Goal: Find specific page/section: Find specific page/section

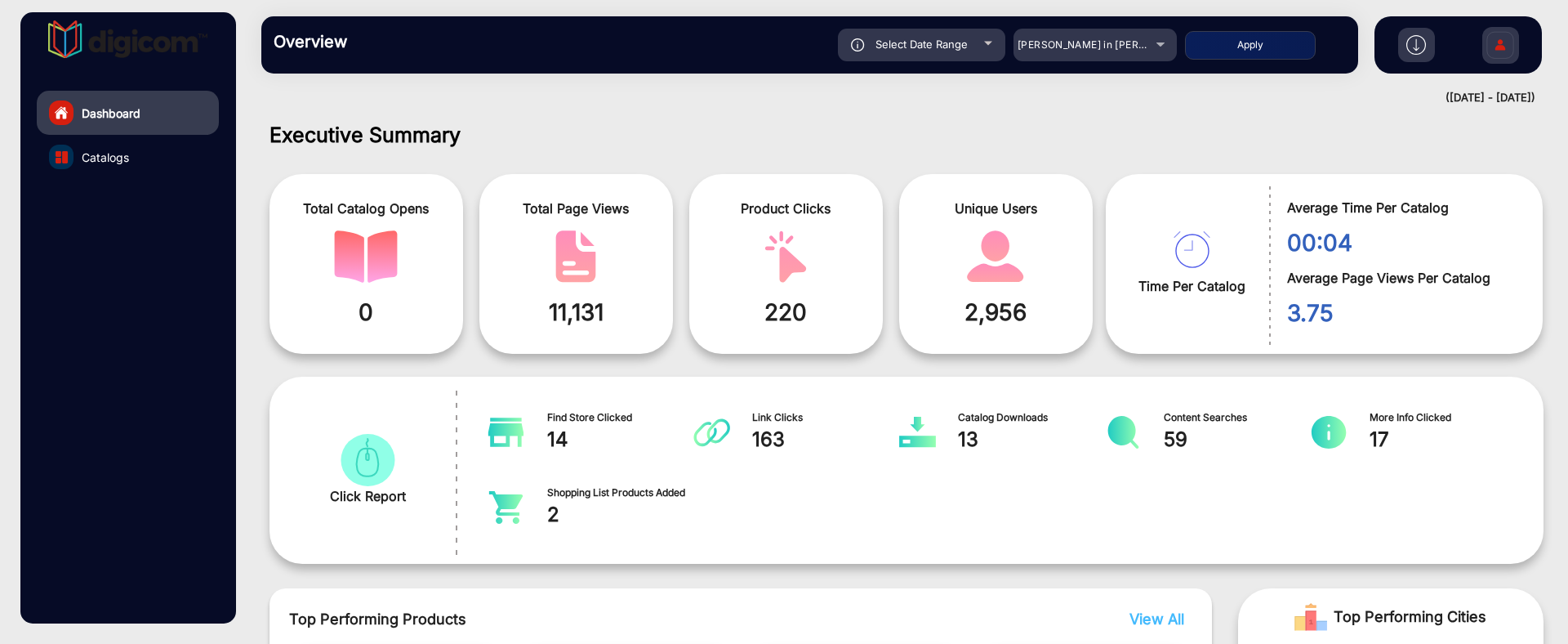
scroll to position [12, 0]
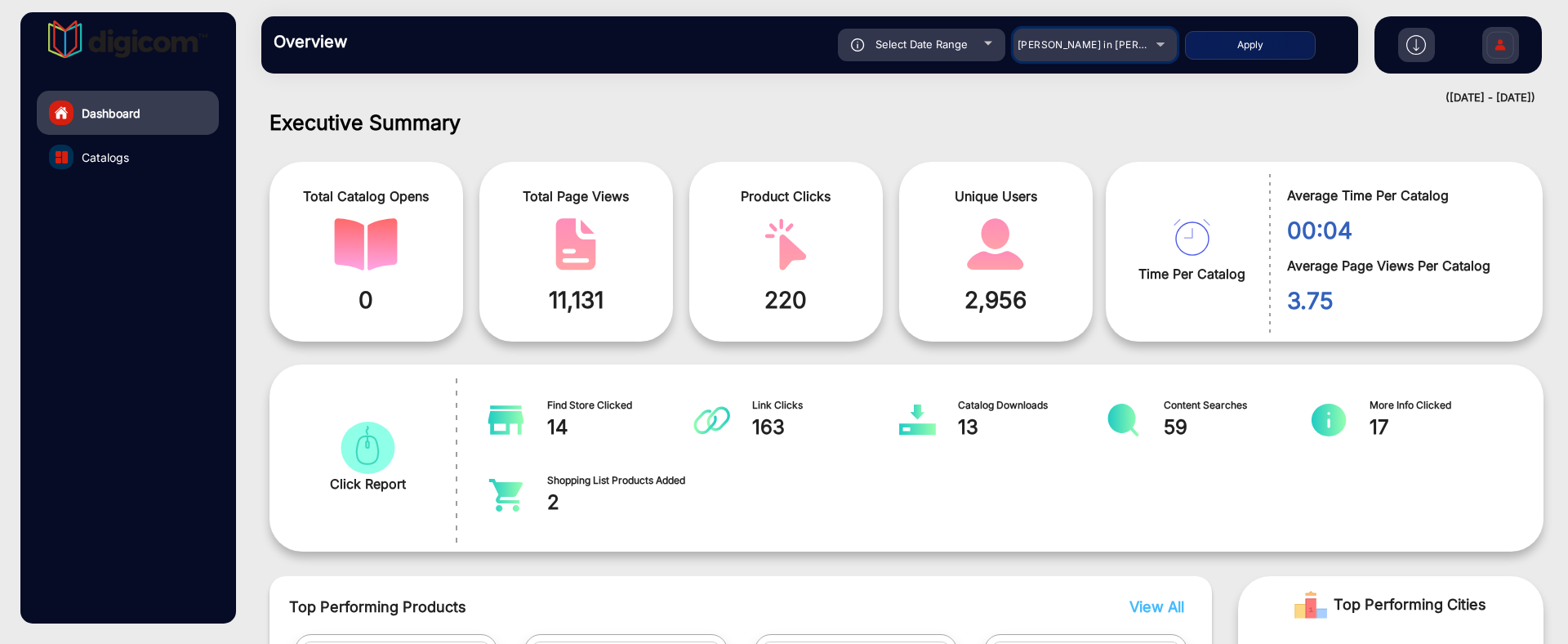
click at [1093, 53] on div "[PERSON_NAME] in [PERSON_NAME]" at bounding box center [1083, 45] width 131 height 20
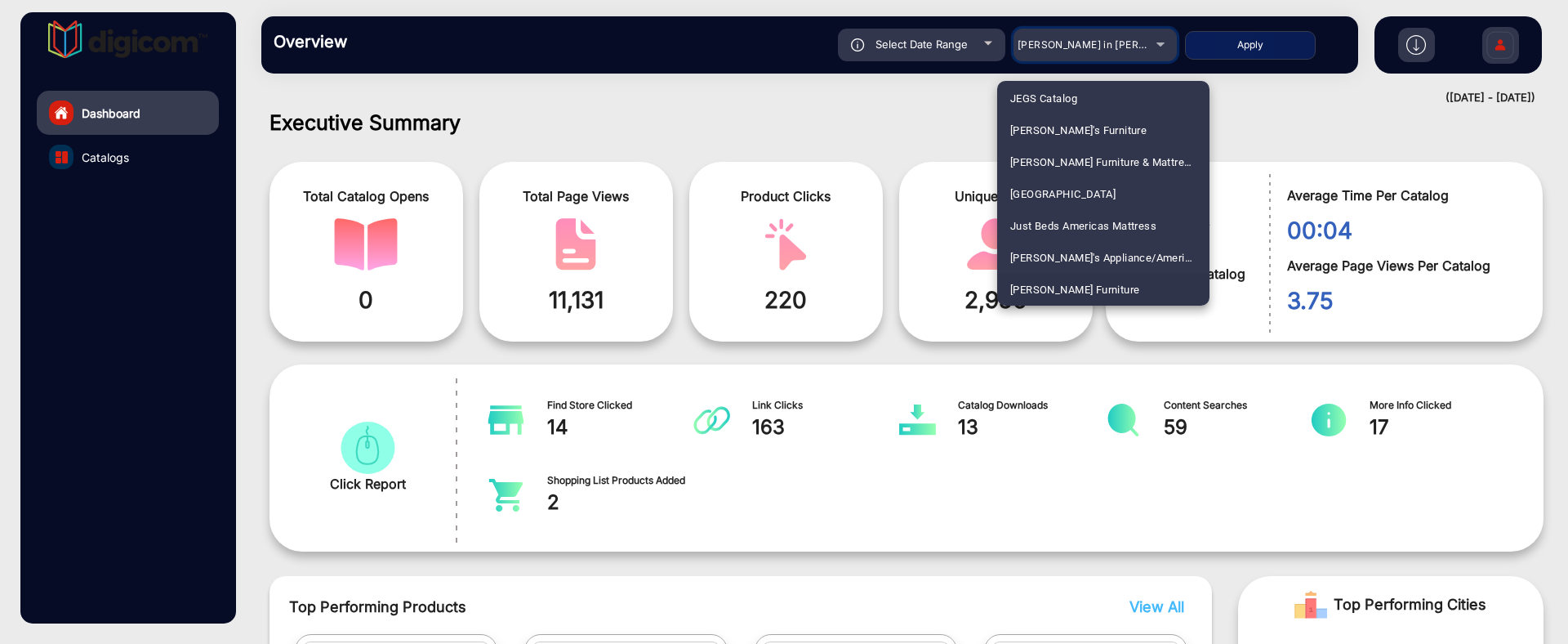
scroll to position [2522, 0]
click at [1059, 285] on span "[PERSON_NAME]" at bounding box center [1051, 290] width 82 height 32
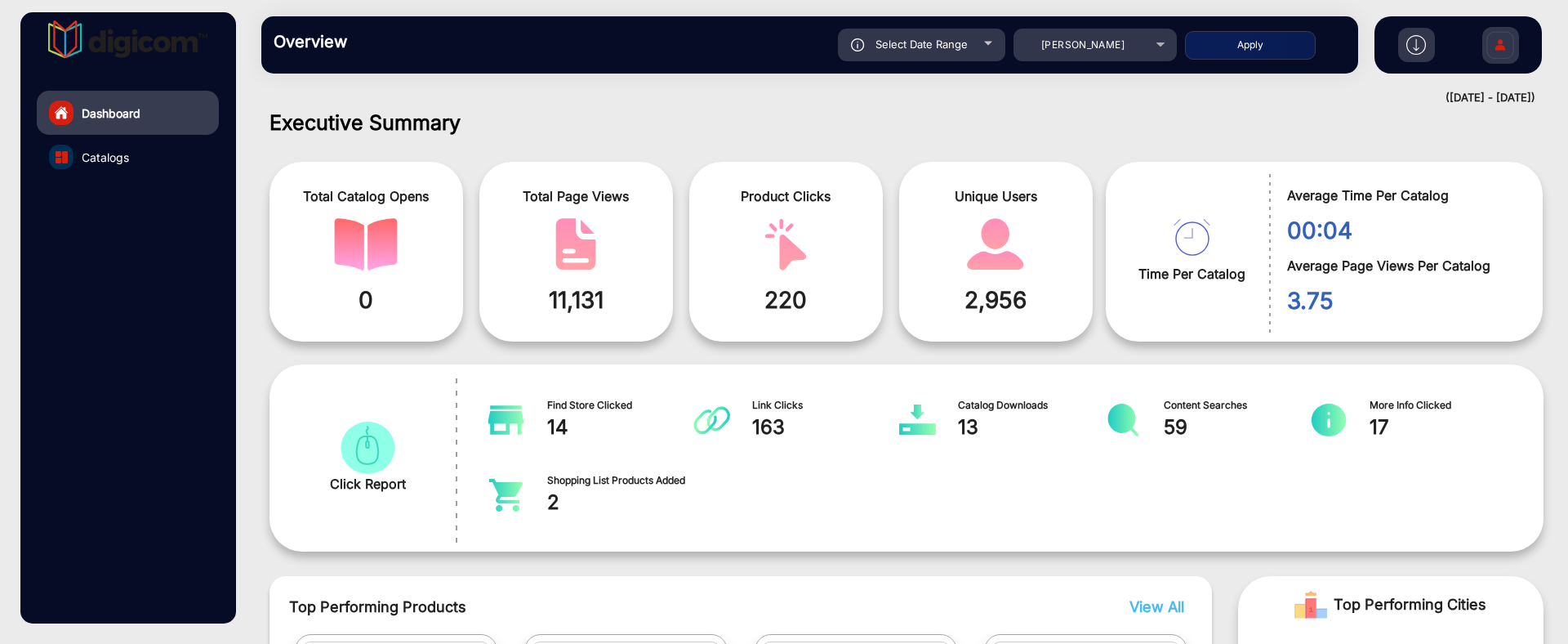
click at [969, 50] on div "Select Date Range" at bounding box center [921, 45] width 168 height 32
type input "[DATE]"
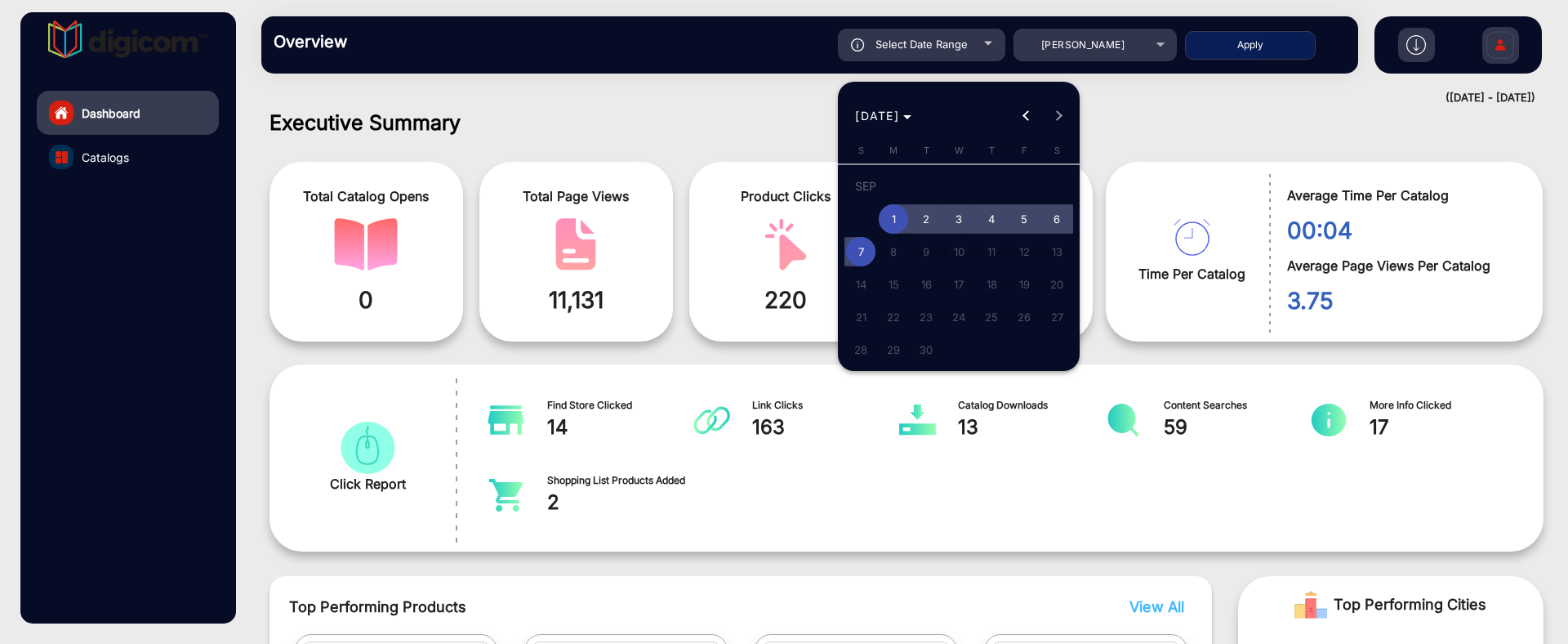
click at [873, 246] on span "7" at bounding box center [860, 251] width 29 height 29
type input "[DATE]"
click at [873, 246] on span "7" at bounding box center [860, 251] width 29 height 29
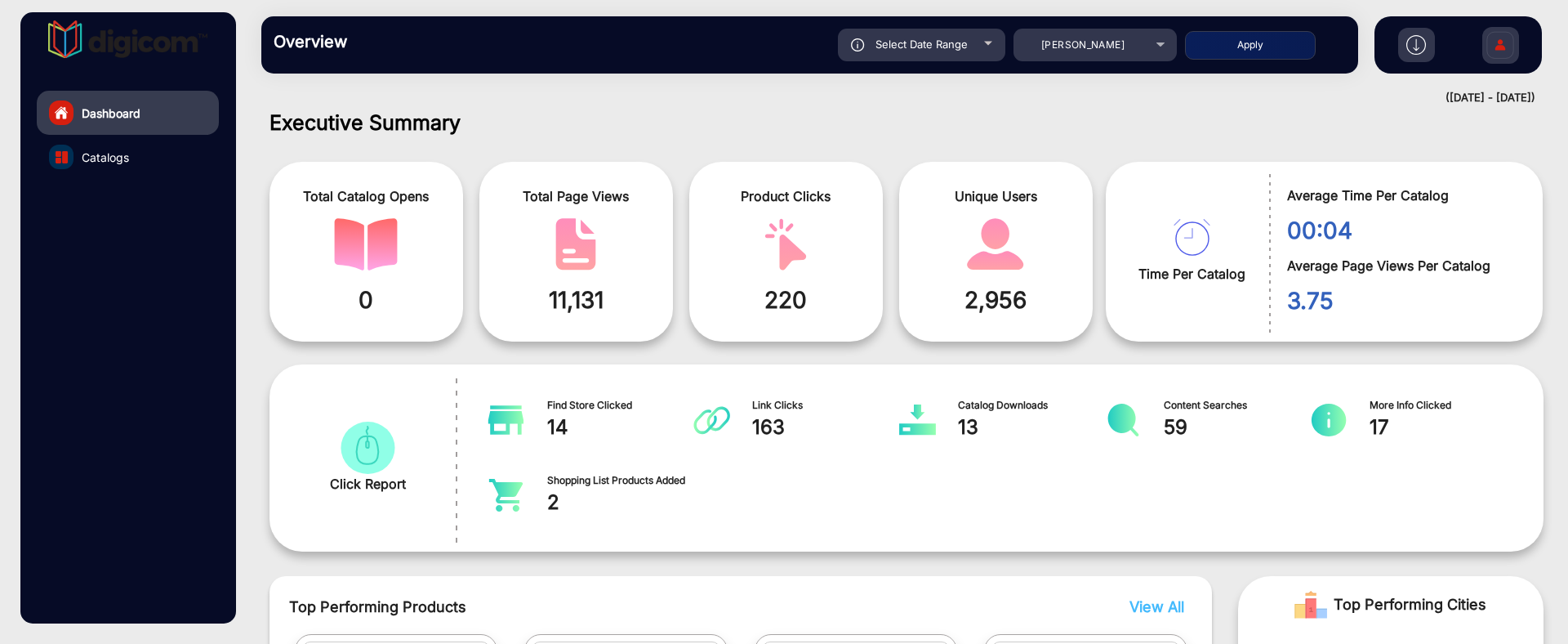
type input "[DATE]"
click at [1217, 41] on button "Apply" at bounding box center [1250, 46] width 131 height 28
type input "[DATE]"
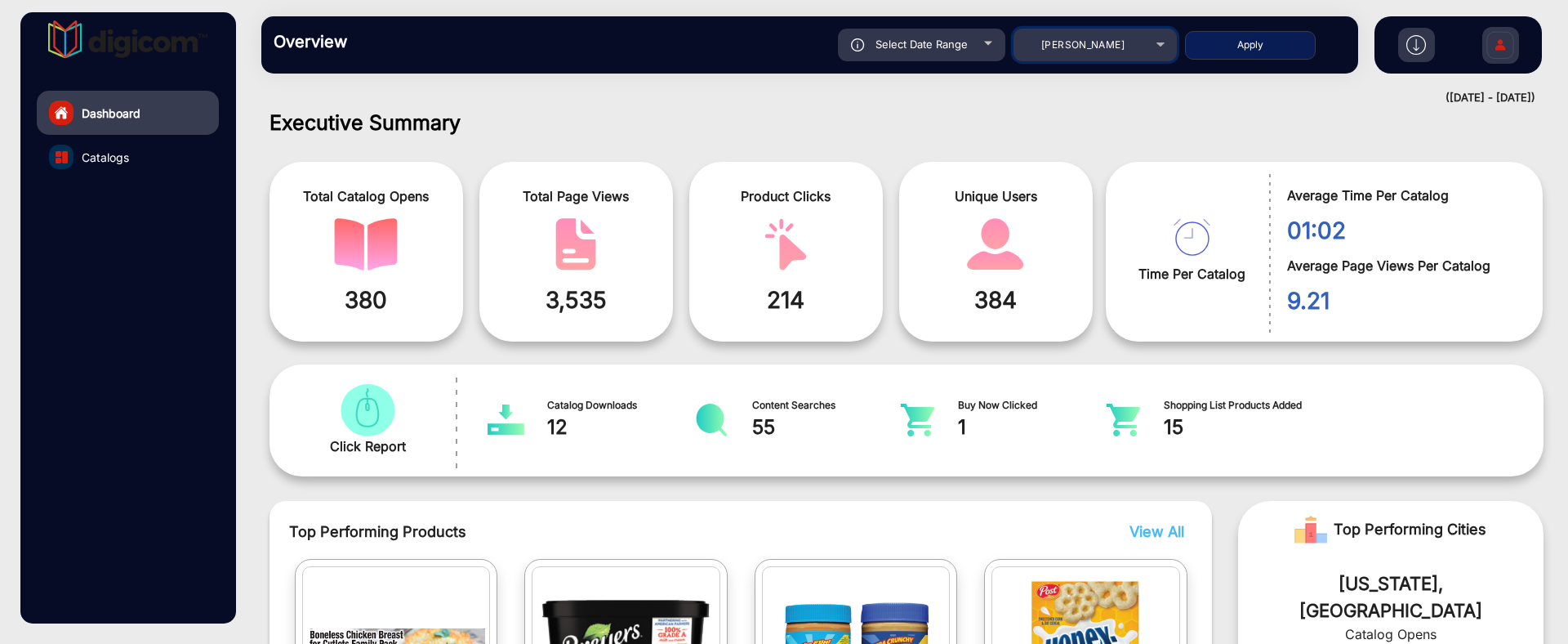
click at [1099, 51] on div "[PERSON_NAME]" at bounding box center [1083, 45] width 131 height 20
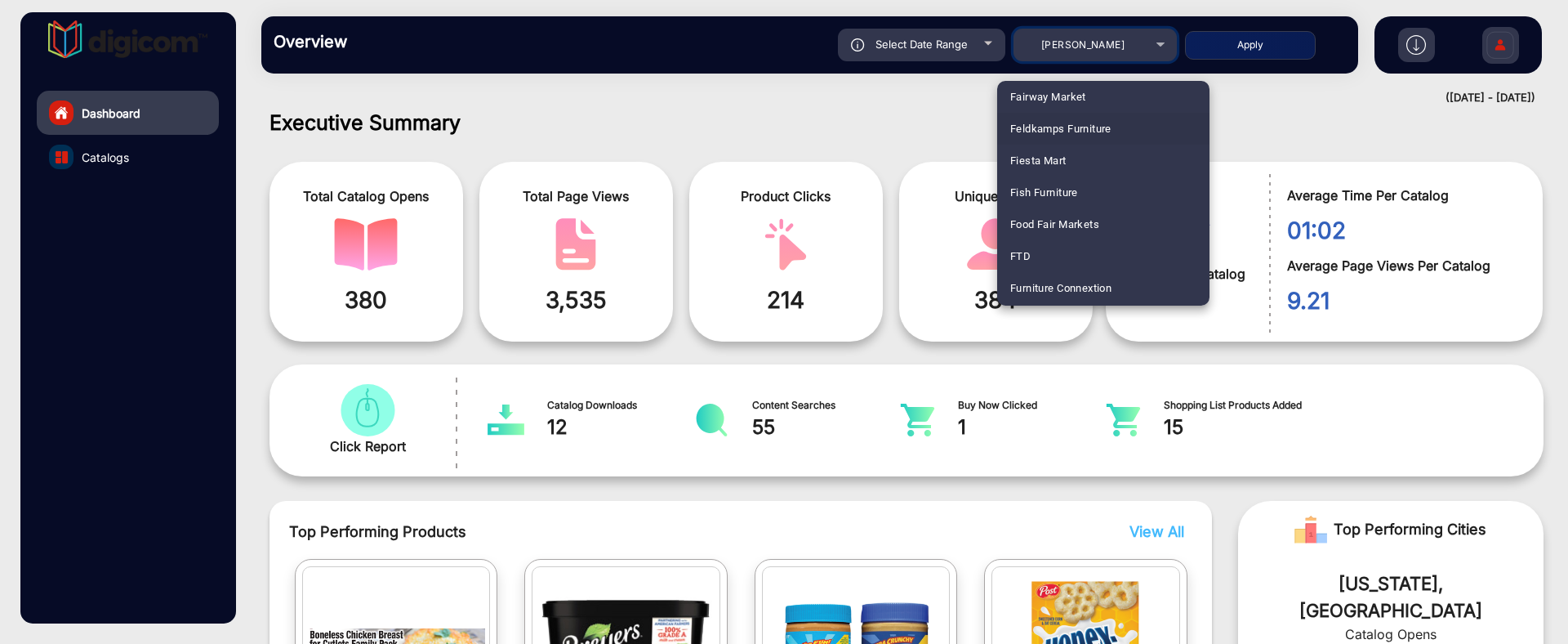
scroll to position [1849, 0]
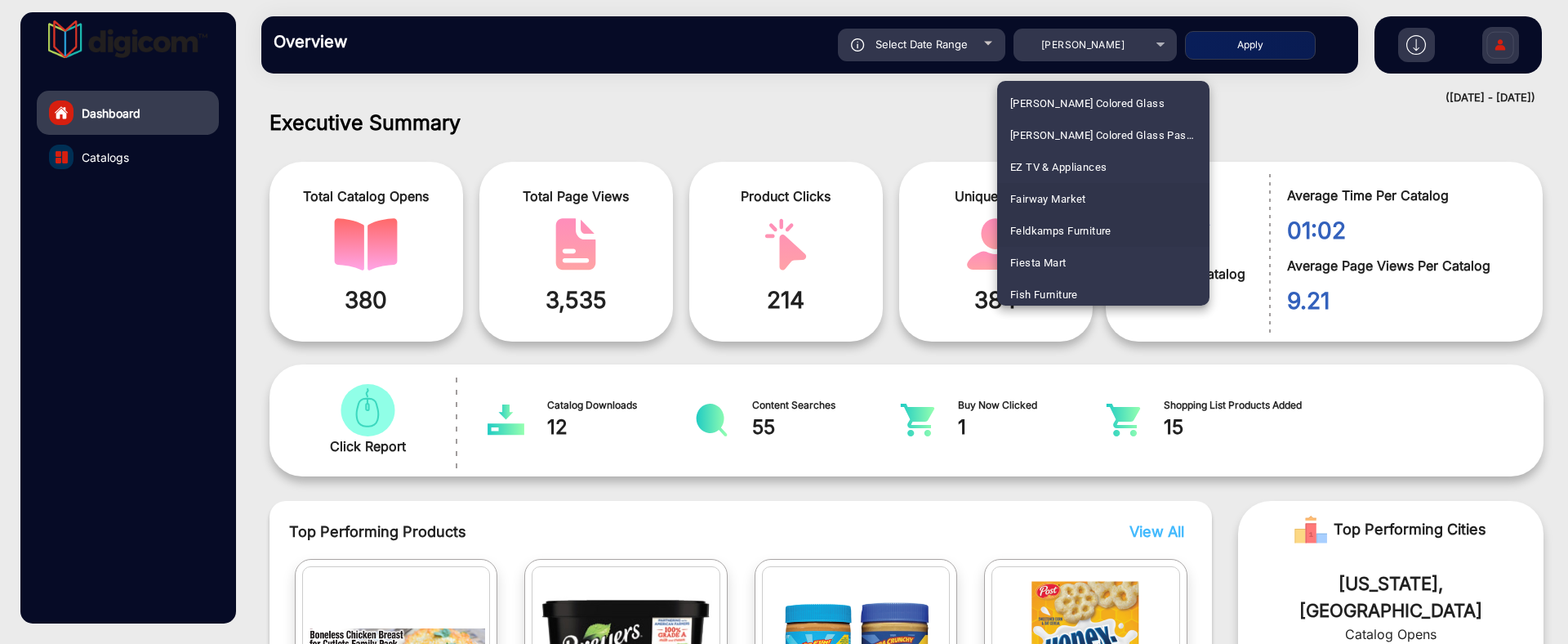
click at [1129, 193] on mat-option "Fairway Market" at bounding box center [1103, 199] width 212 height 32
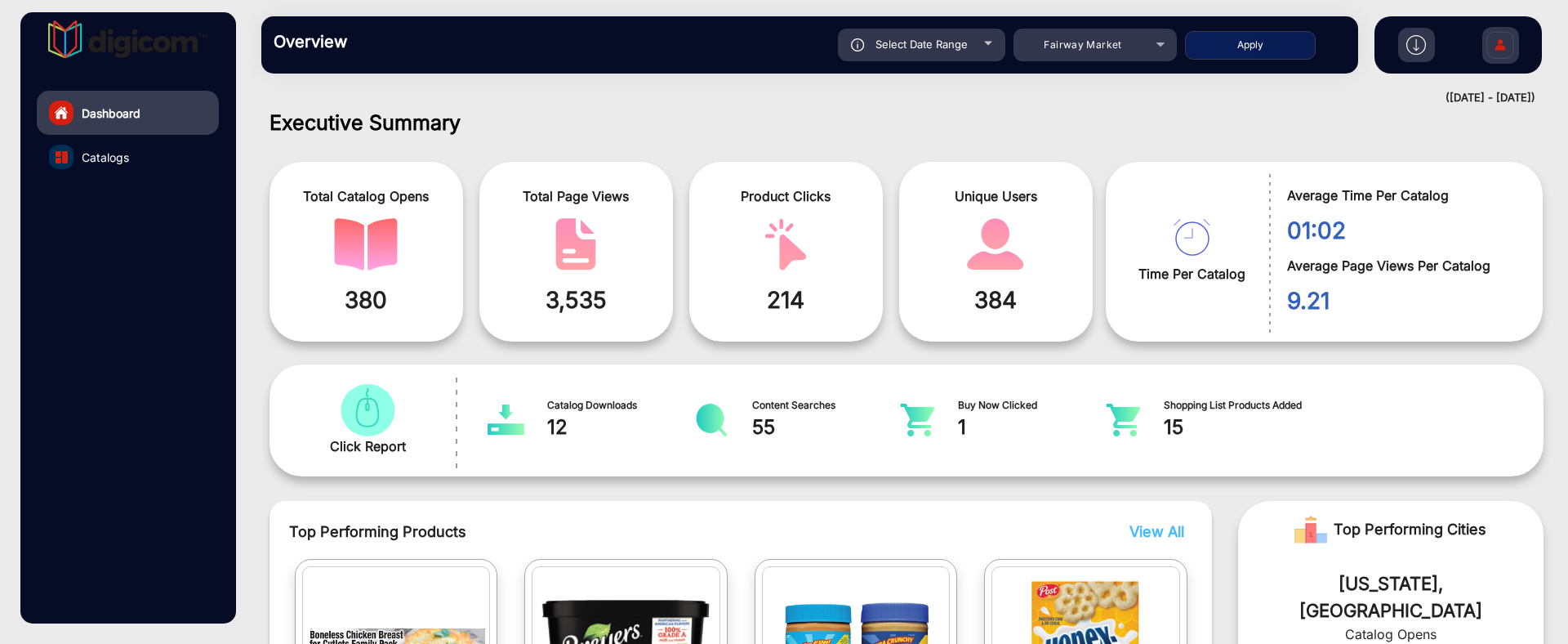
click at [1232, 46] on button "Apply" at bounding box center [1250, 46] width 131 height 28
type input "[DATE]"
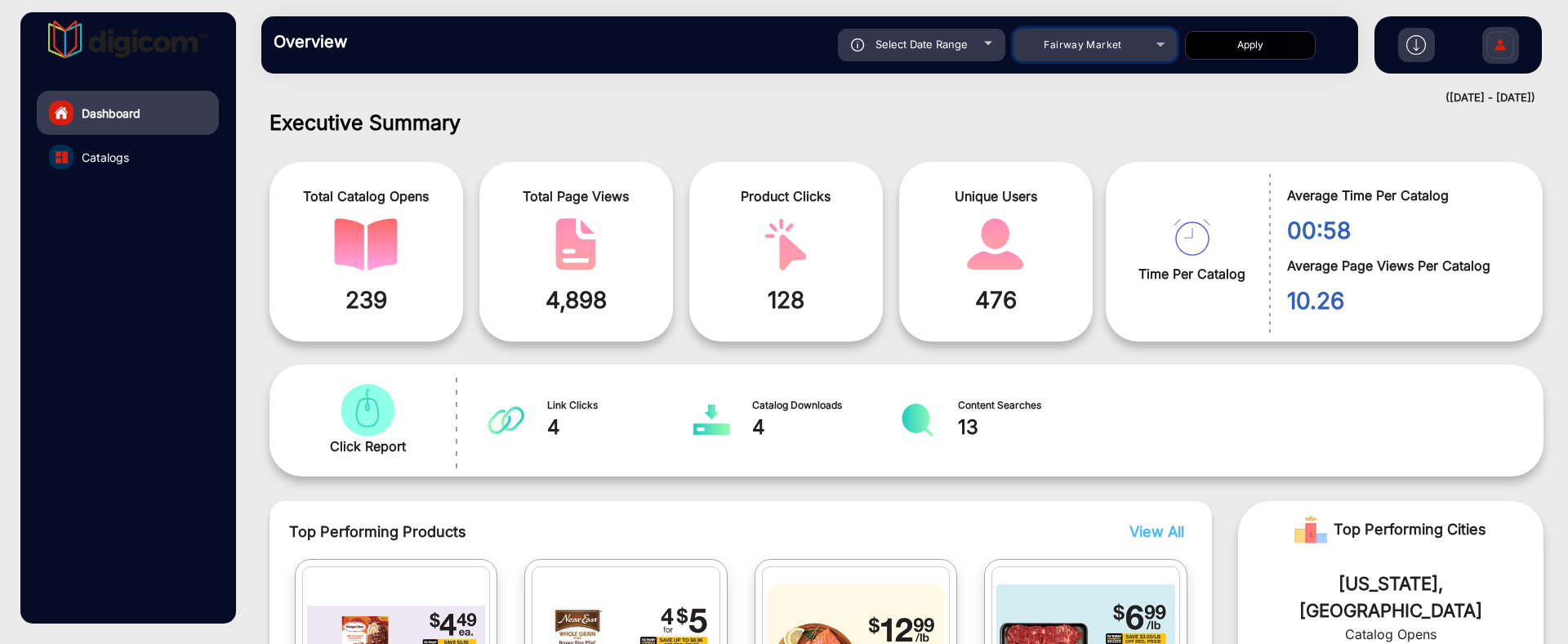
click at [1119, 29] on mat-select "Fairway Market" at bounding box center [1095, 45] width 163 height 32
click at [1131, 45] on div "Fairway Market" at bounding box center [1083, 45] width 131 height 20
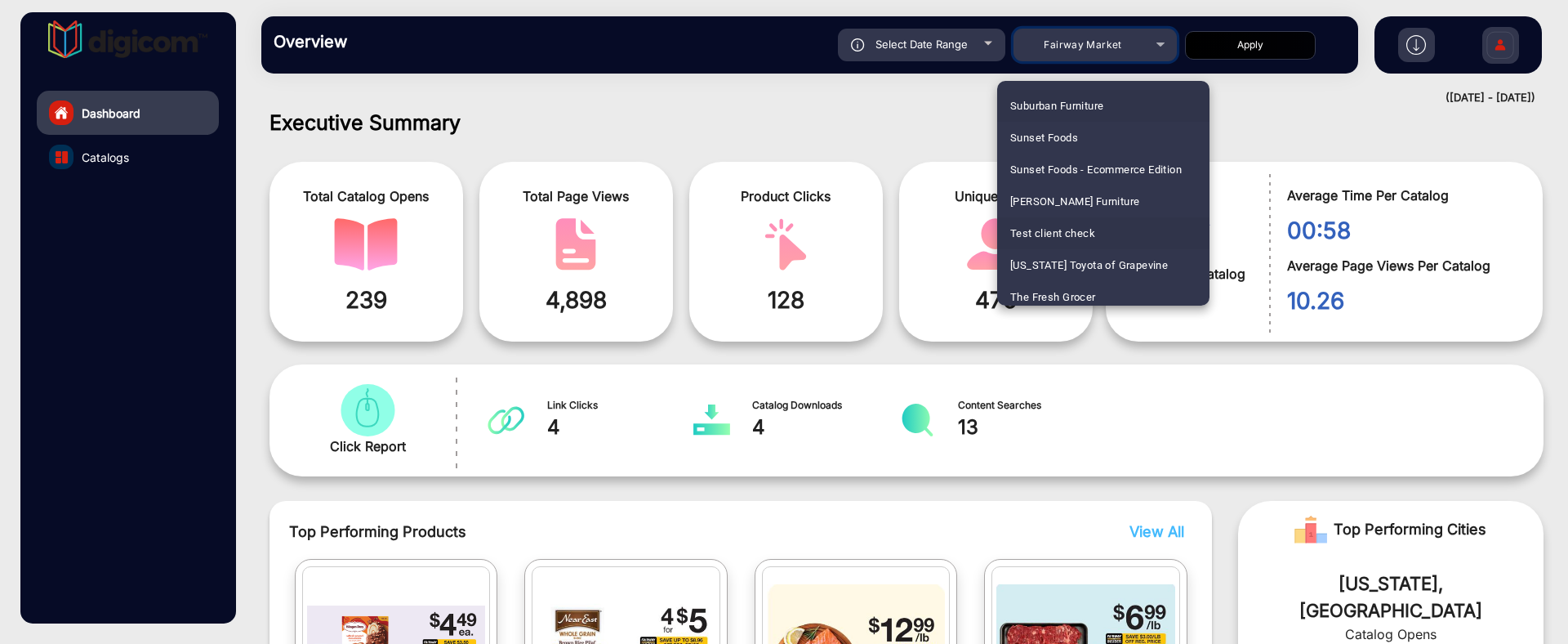
scroll to position [3867, 0]
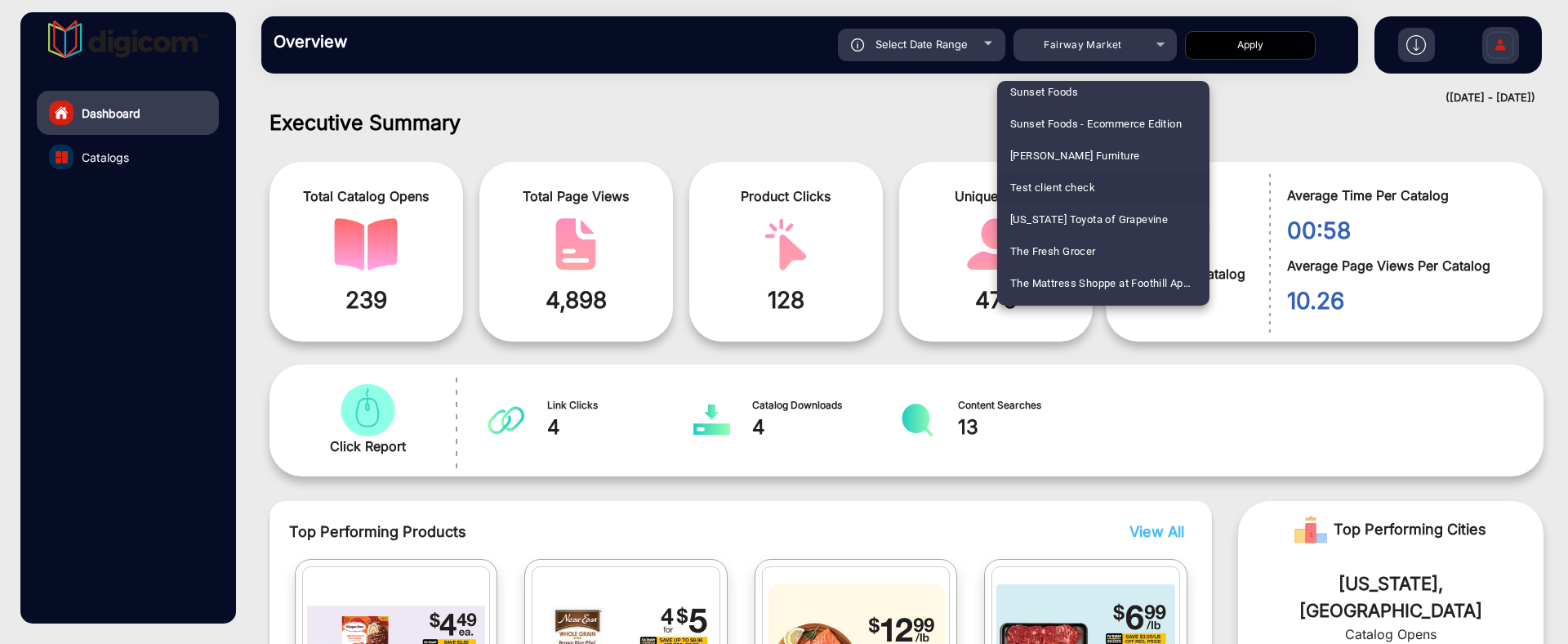
click at [1240, 117] on div at bounding box center [784, 322] width 1568 height 644
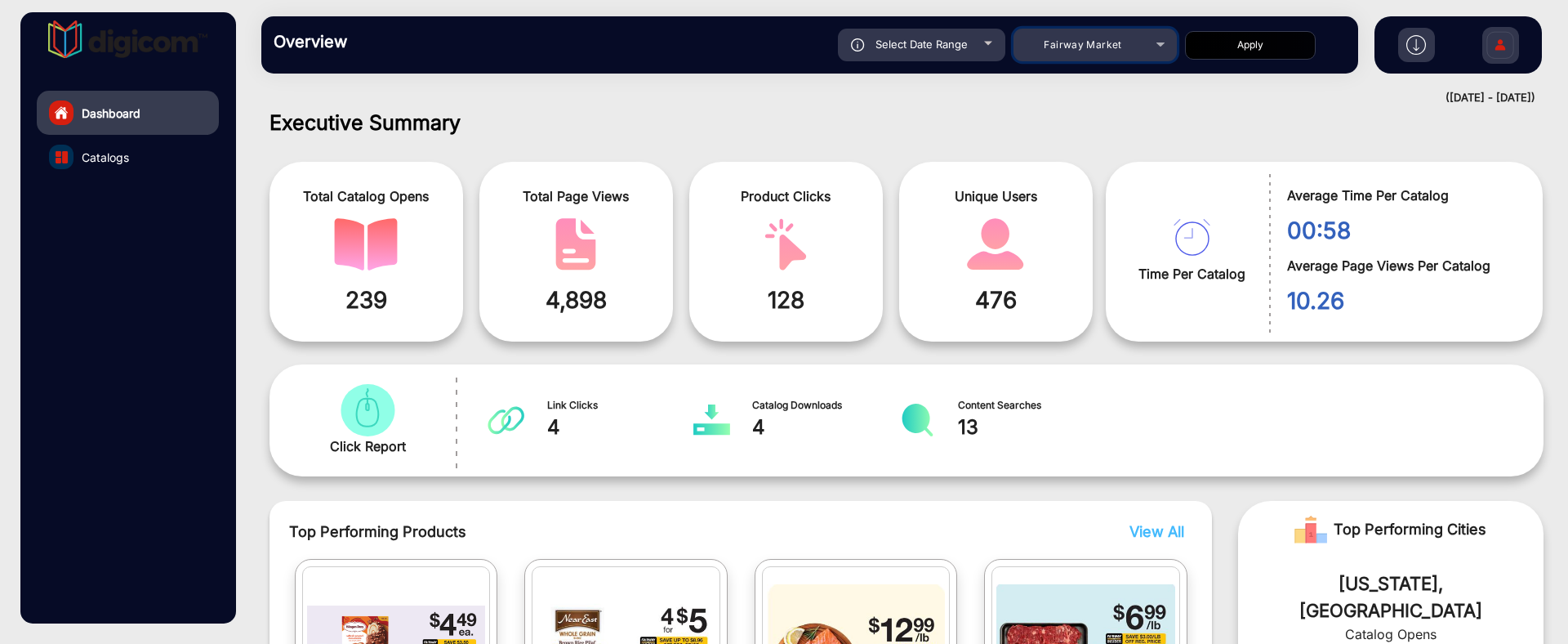
click at [1041, 42] on div "Fairway Market" at bounding box center [1083, 45] width 131 height 20
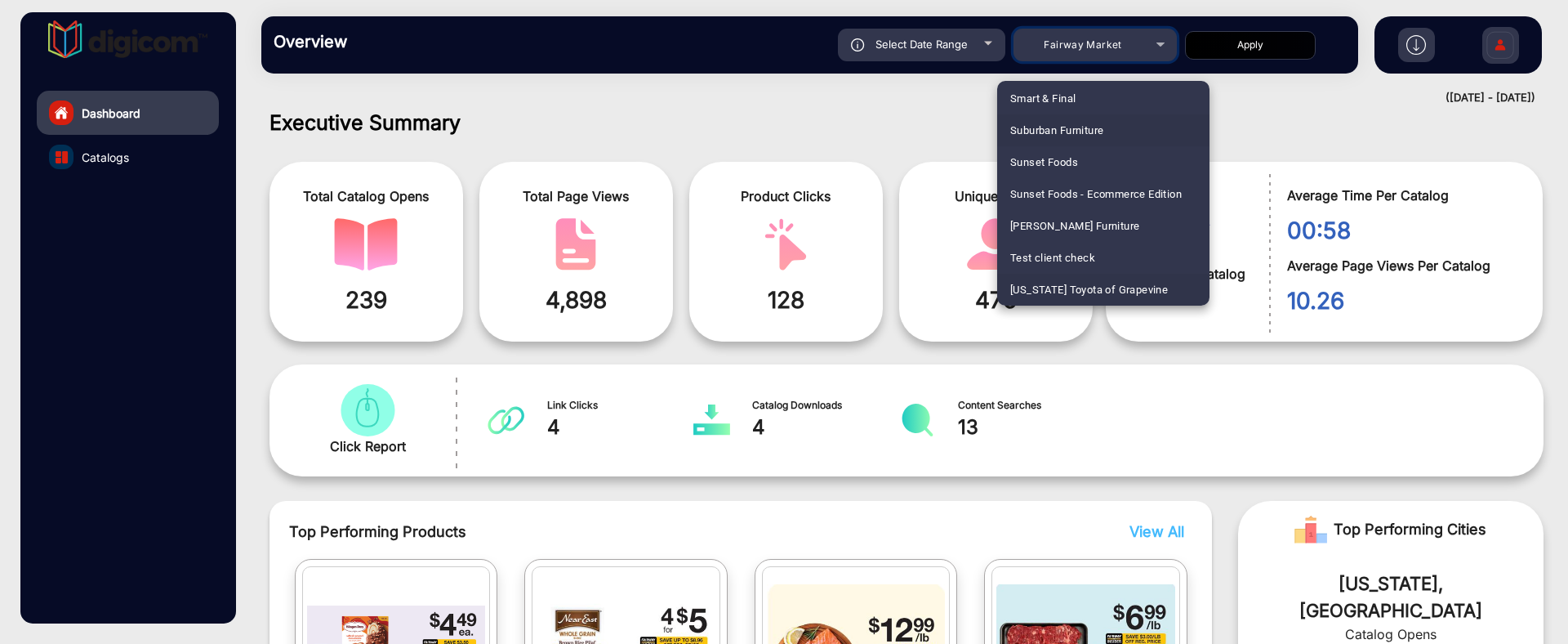
scroll to position [3829, 0]
click at [1063, 290] on span "The Fresh Grocer" at bounding box center [1053, 290] width 85 height 32
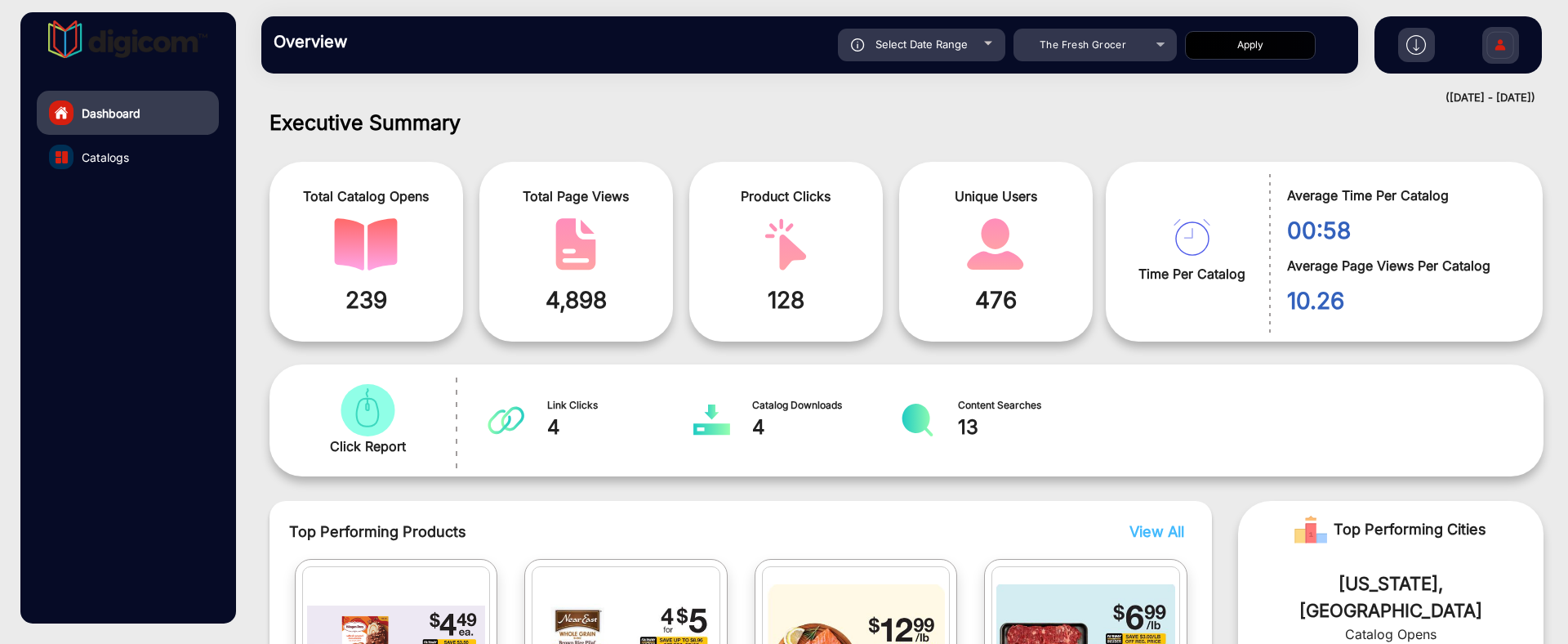
click at [1233, 36] on button "Apply" at bounding box center [1250, 46] width 131 height 28
type input "[DATE]"
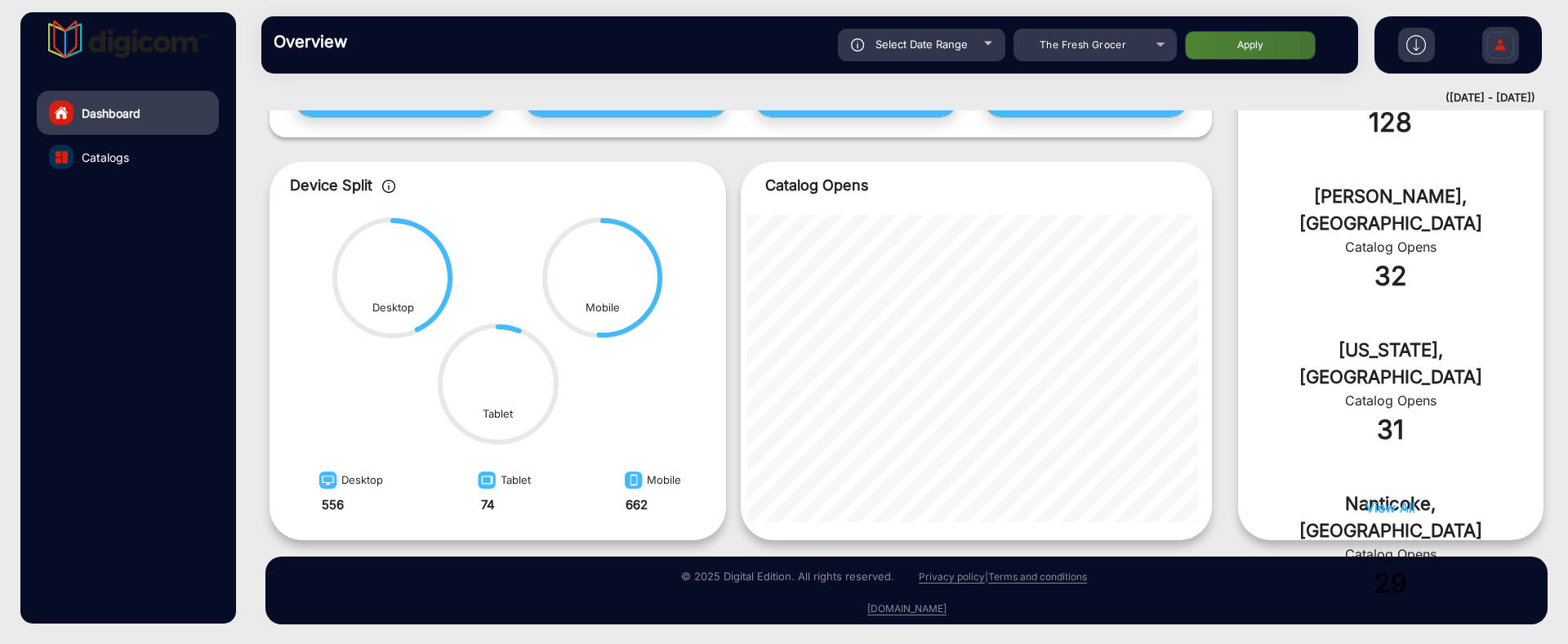
scroll to position [400, 0]
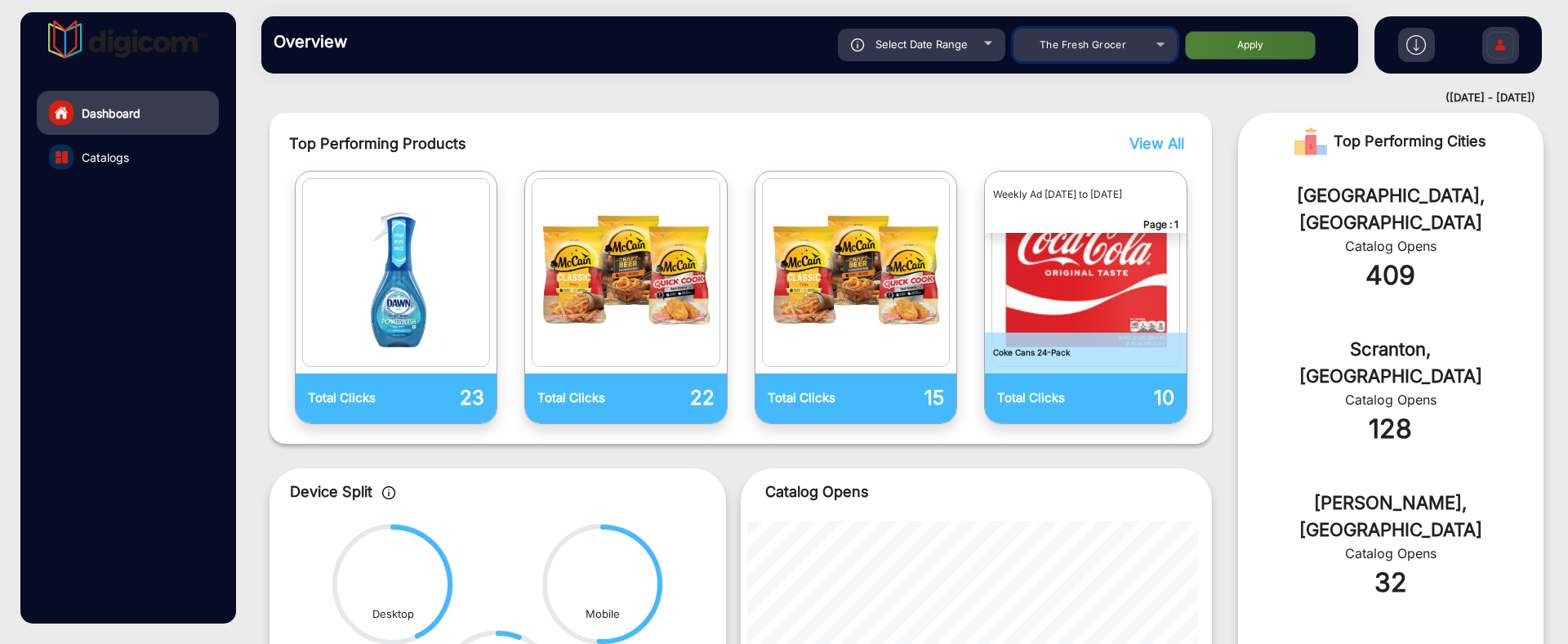
click at [1106, 36] on div "The Fresh Grocer" at bounding box center [1083, 45] width 131 height 20
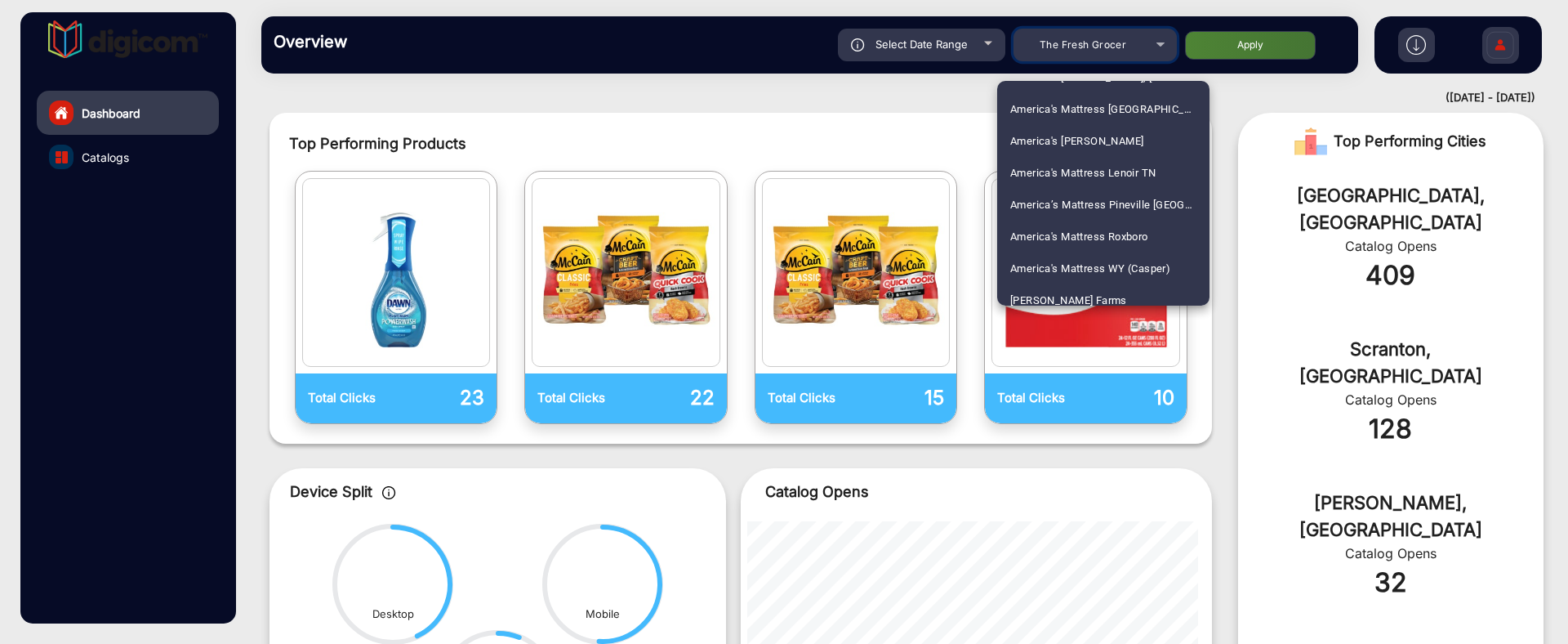
scroll to position [613, 0]
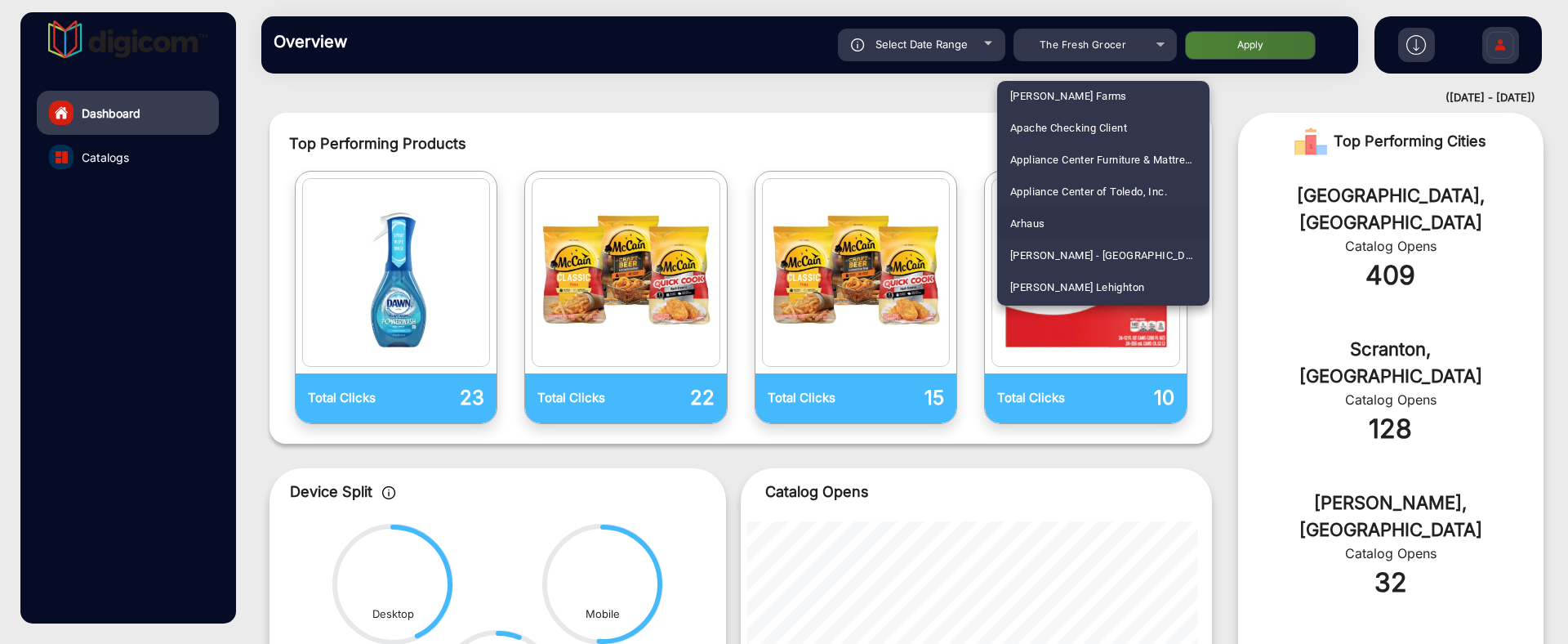
click at [1085, 208] on mat-option "Arhaus" at bounding box center [1103, 224] width 212 height 32
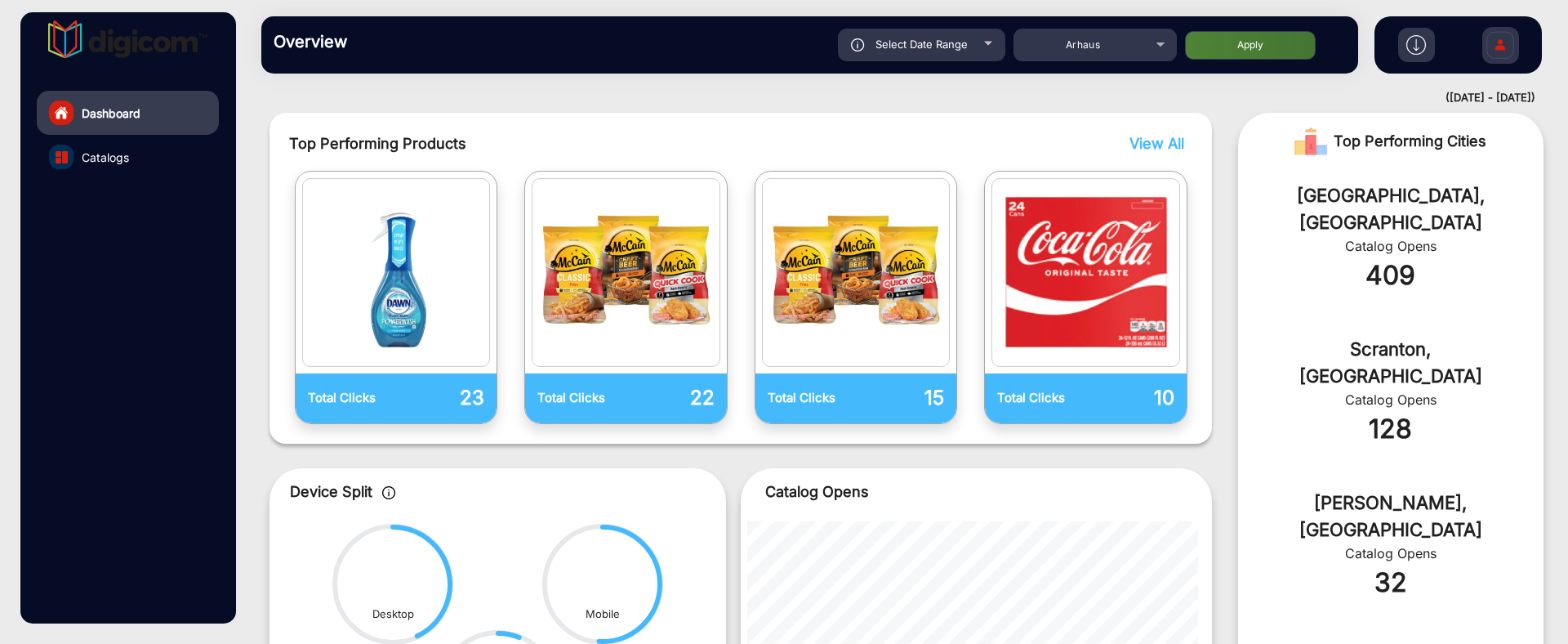
click at [1237, 39] on button "Apply" at bounding box center [1250, 46] width 131 height 28
type input "[DATE]"
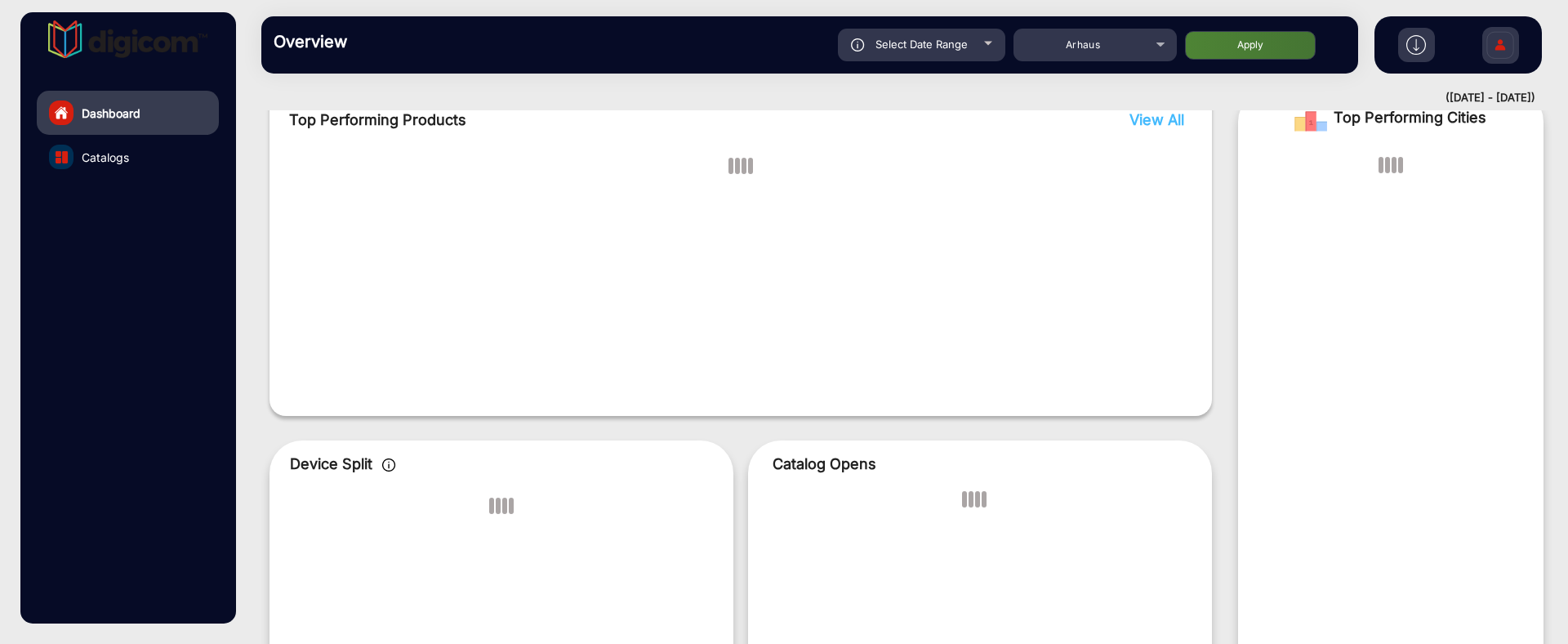
scroll to position [12, 0]
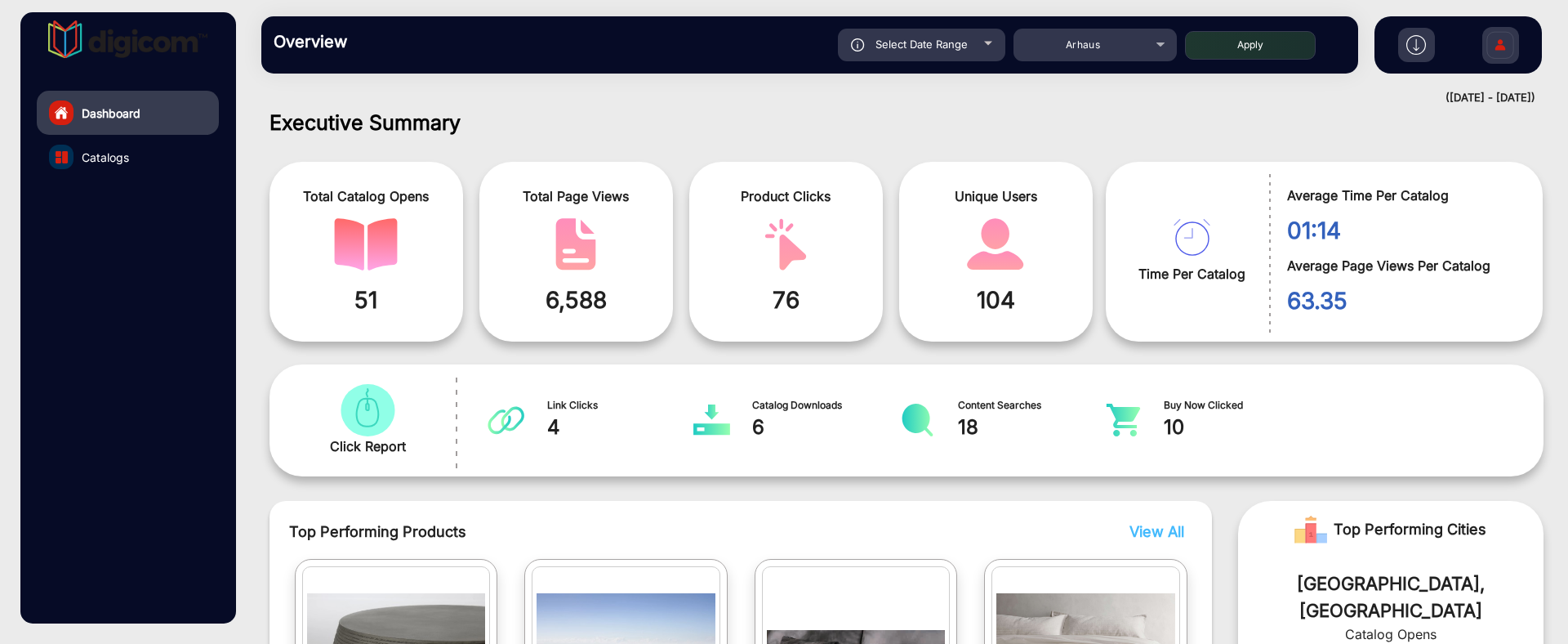
click at [116, 144] on link "Catalogs" at bounding box center [128, 156] width 182 height 45
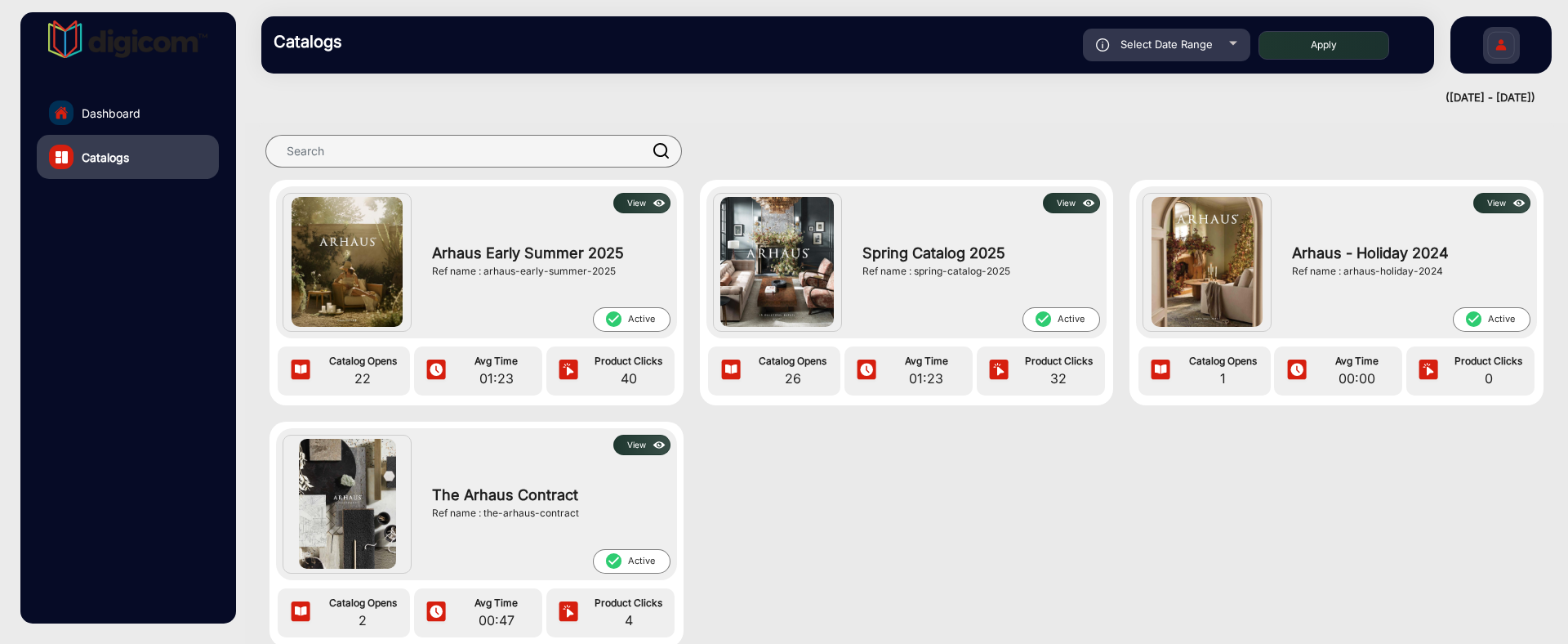
click at [630, 194] on button "View" at bounding box center [642, 203] width 57 height 21
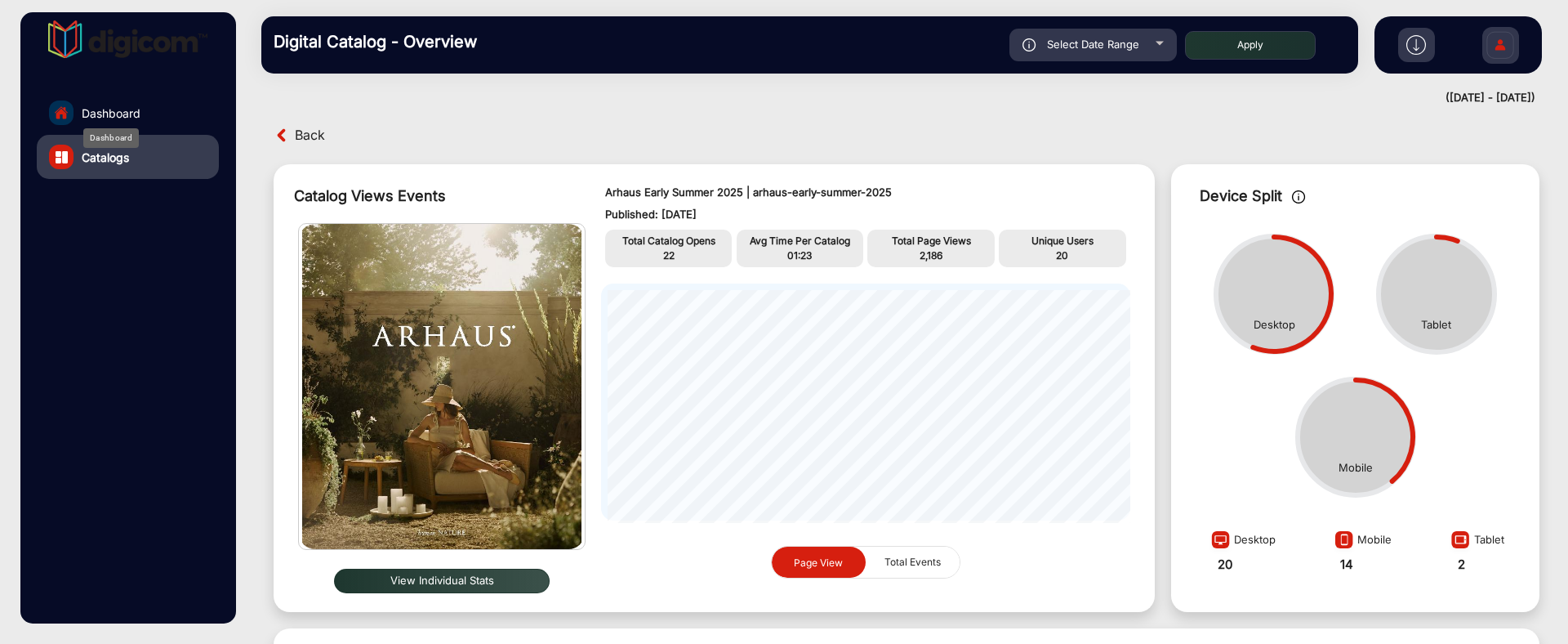
click at [135, 120] on span "Dashboard" at bounding box center [111, 113] width 59 height 17
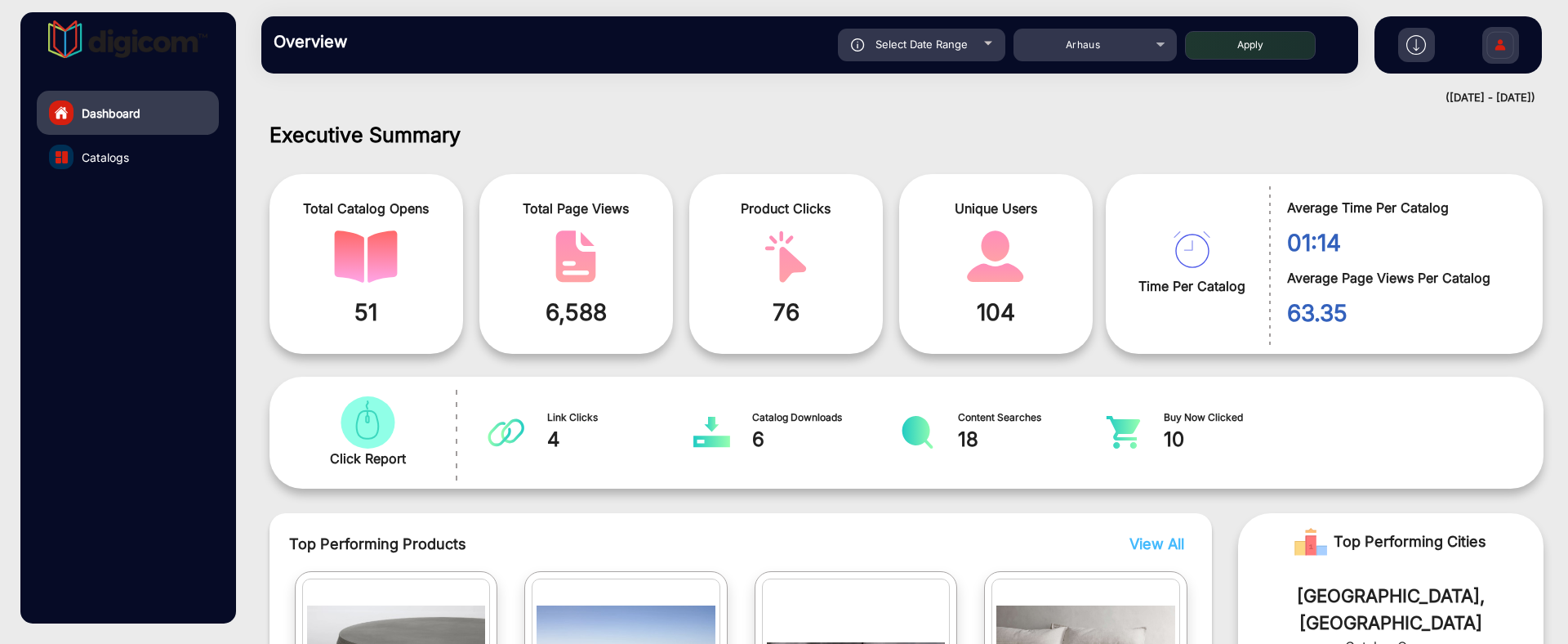
scroll to position [12, 0]
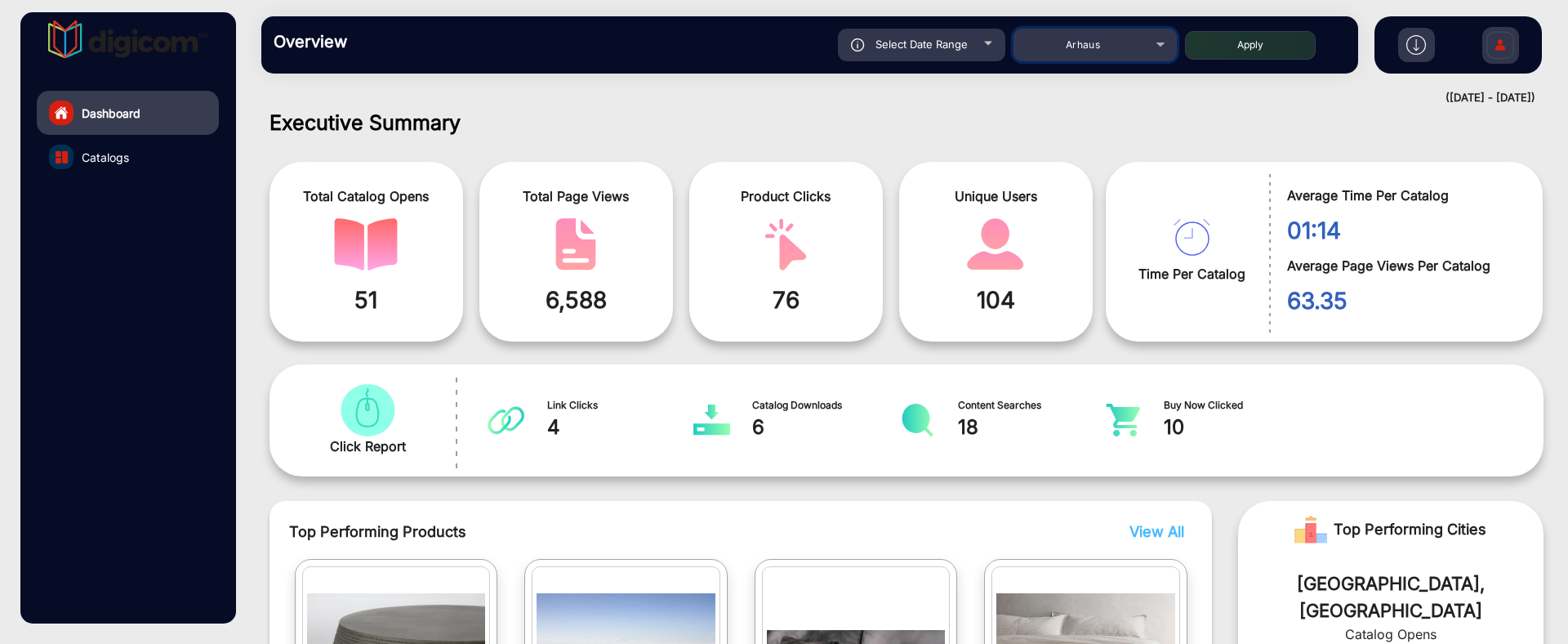
click at [1124, 47] on div "Arhaus" at bounding box center [1083, 45] width 131 height 20
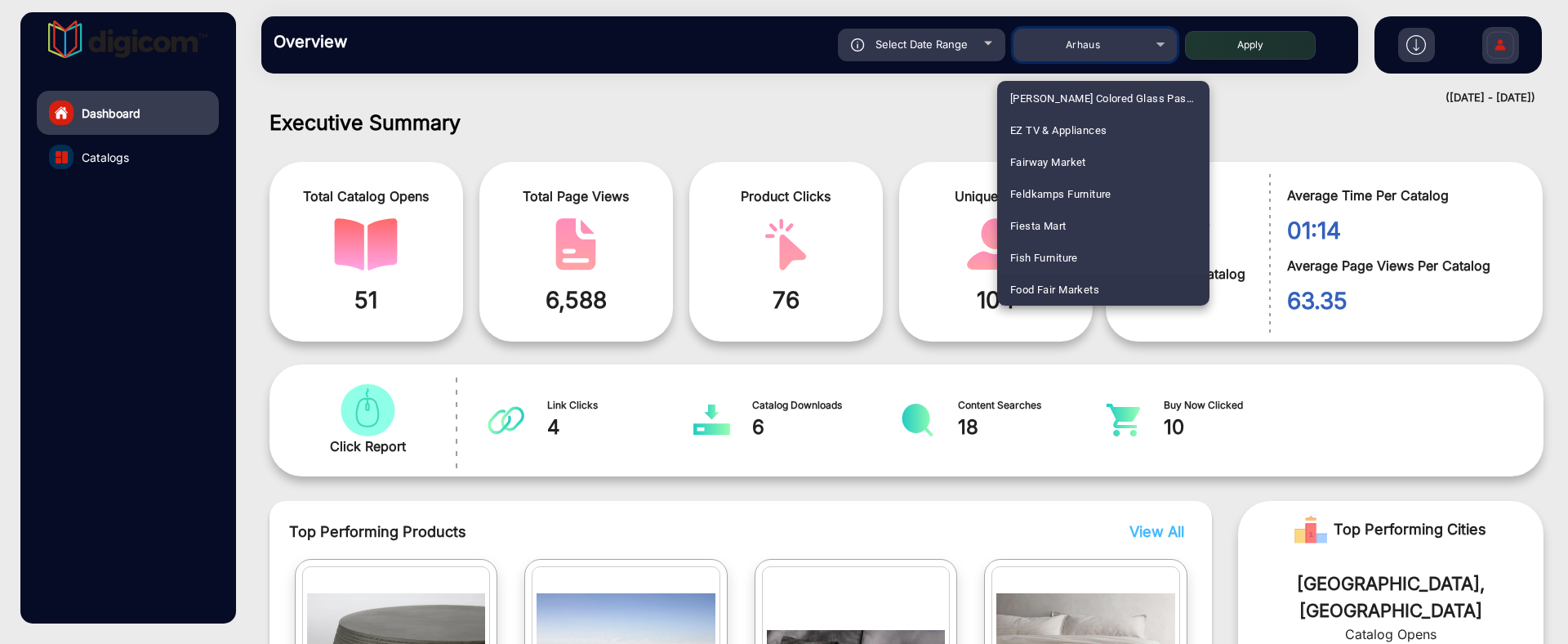
scroll to position [1917, 0]
click at [1271, 101] on div at bounding box center [784, 322] width 1568 height 644
